Goal: Transaction & Acquisition: Purchase product/service

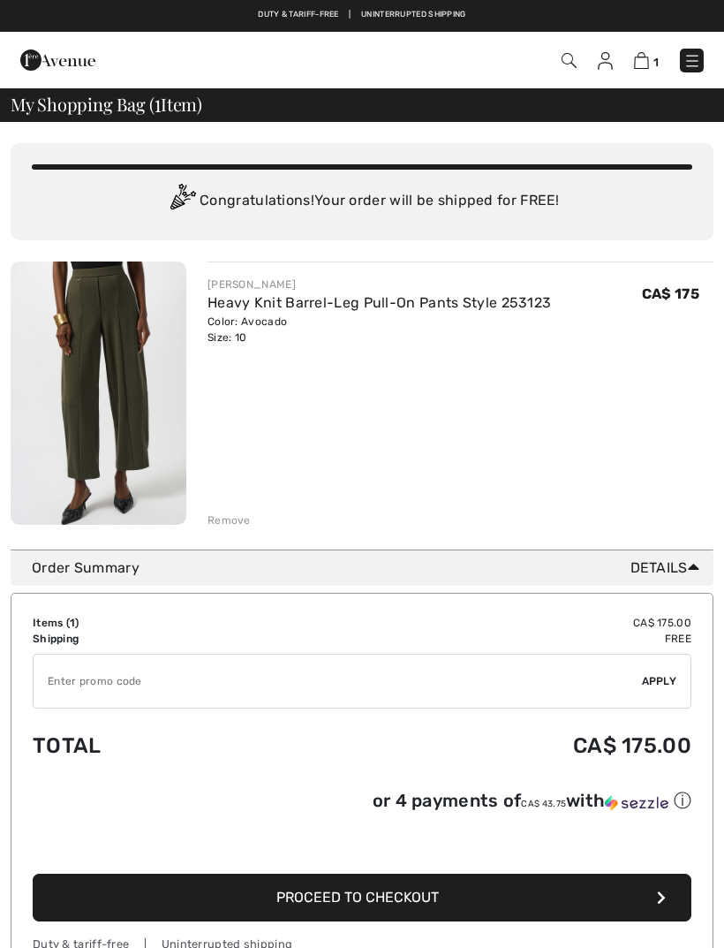
click at [347, 305] on link "Heavy Knit Barrel-Leg Pull-On Pants Style 253123" at bounding box center [380, 302] width 344 height 17
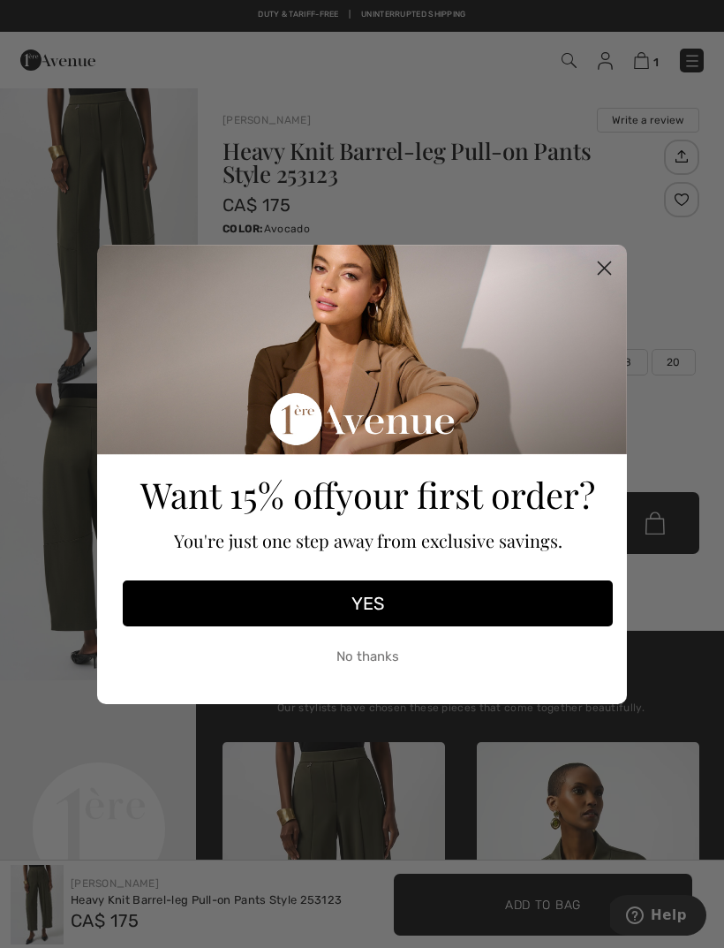
click at [603, 266] on icon "Close dialog" at bounding box center [605, 267] width 12 height 12
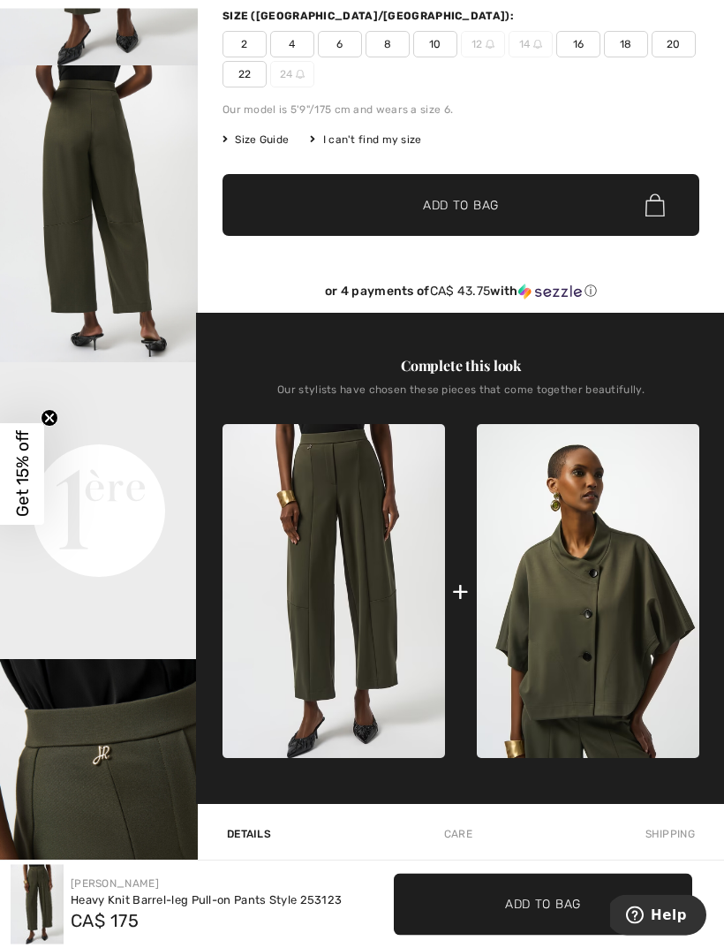
scroll to position [319, 0]
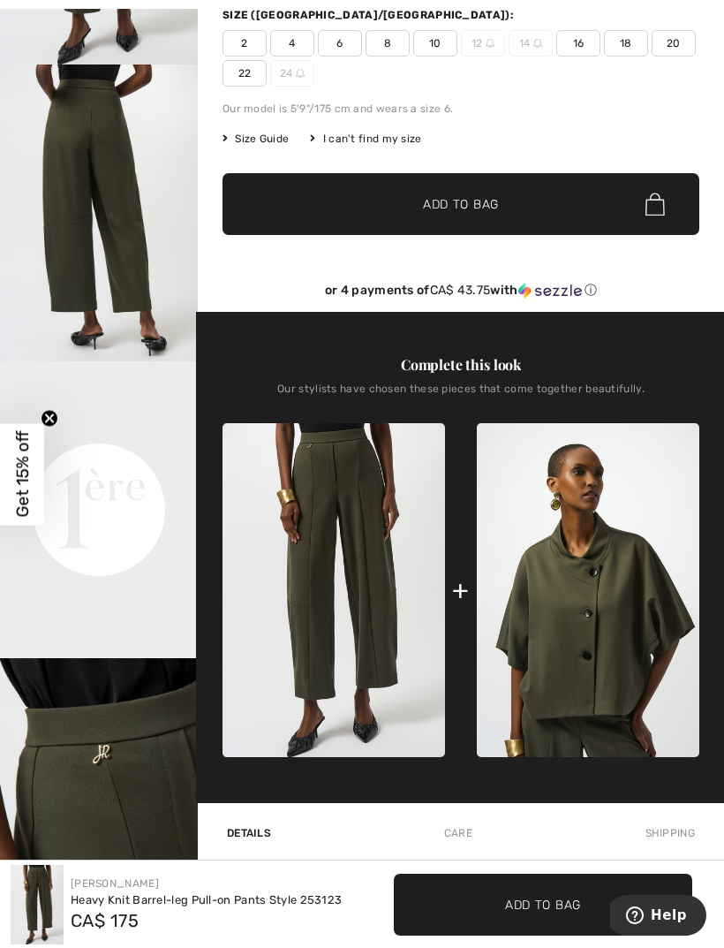
click at [392, 47] on span "8" at bounding box center [388, 43] width 44 height 26
click at [491, 206] on span "Add to Bag" at bounding box center [461, 204] width 76 height 19
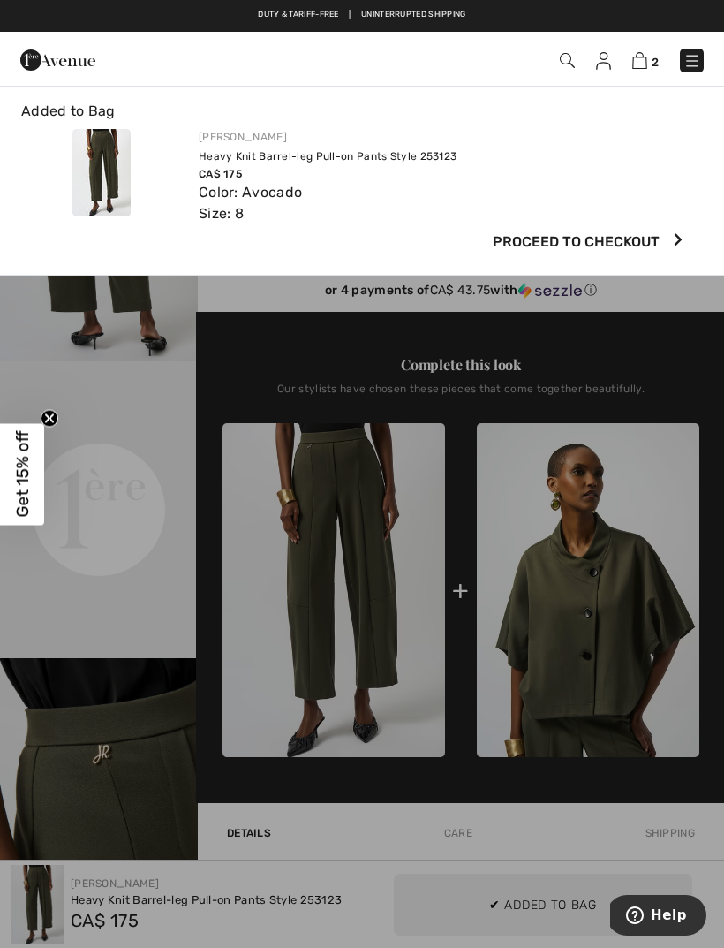
scroll to position [0, 0]
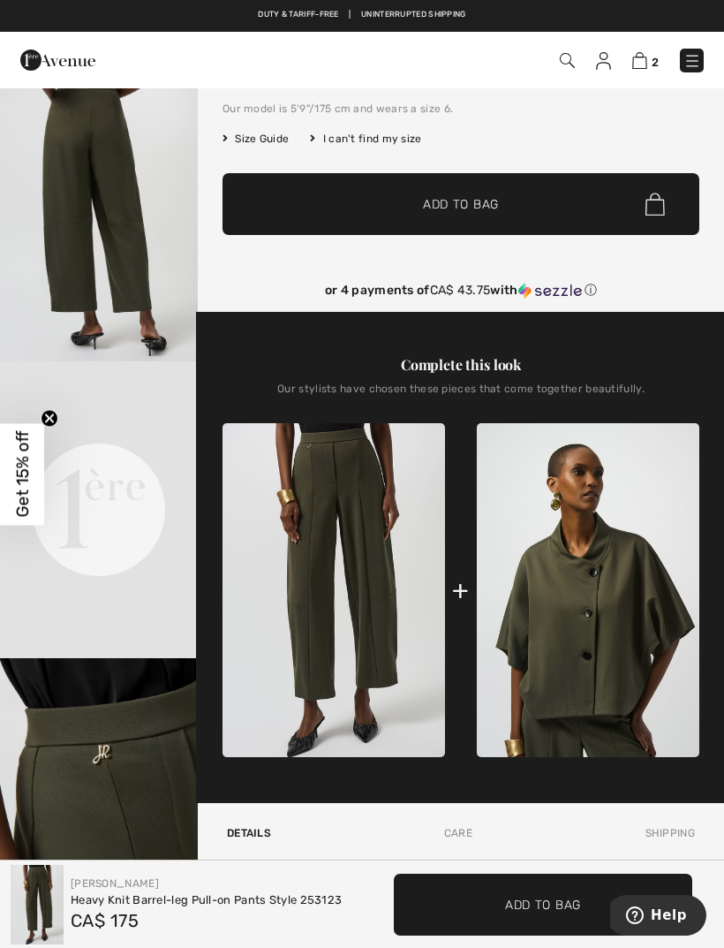
click at [640, 64] on img at bounding box center [639, 60] width 15 height 17
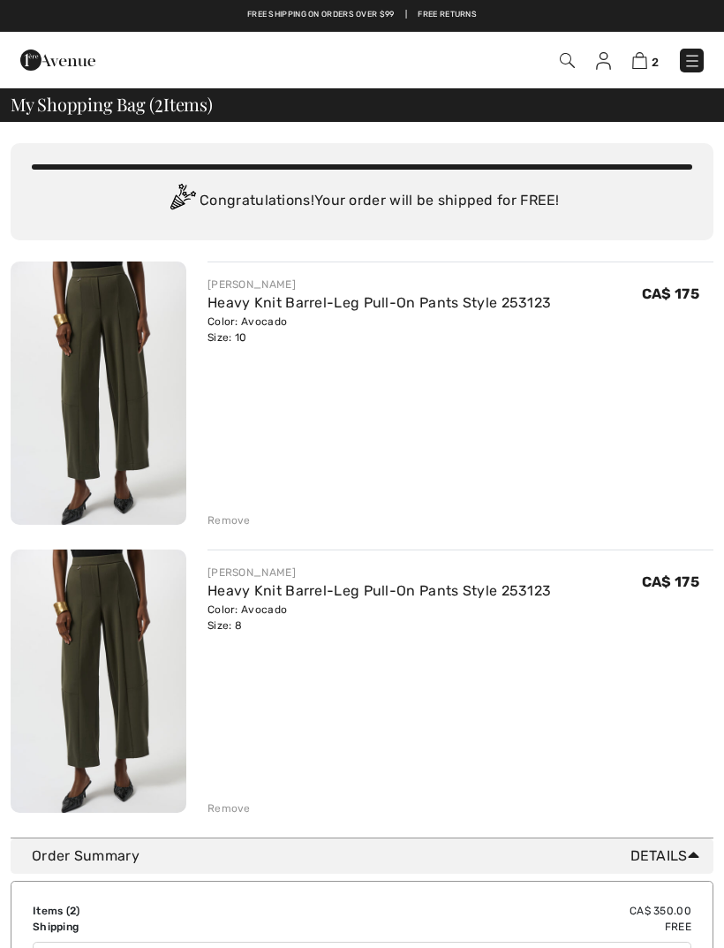
click at [245, 520] on div "Remove" at bounding box center [229, 520] width 43 height 16
